Goal: Task Accomplishment & Management: Manage account settings

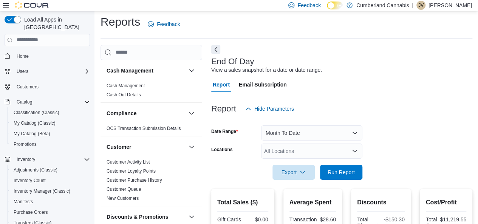
scroll to position [497, 0]
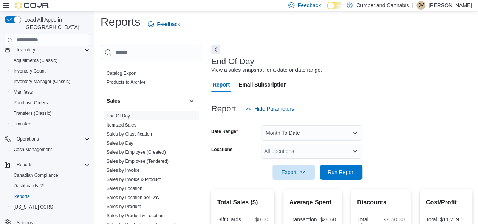
click at [436, 9] on p "[PERSON_NAME]" at bounding box center [450, 5] width 43 height 9
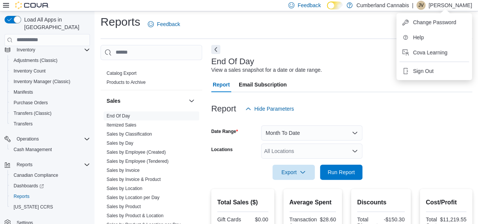
click at [420, 78] on ul "Change Password Help Cova Learning Sign Out" at bounding box center [435, 46] width 76 height 67
click at [421, 69] on span "Sign Out" at bounding box center [423, 71] width 20 height 8
